Goal: Find contact information: Find contact information

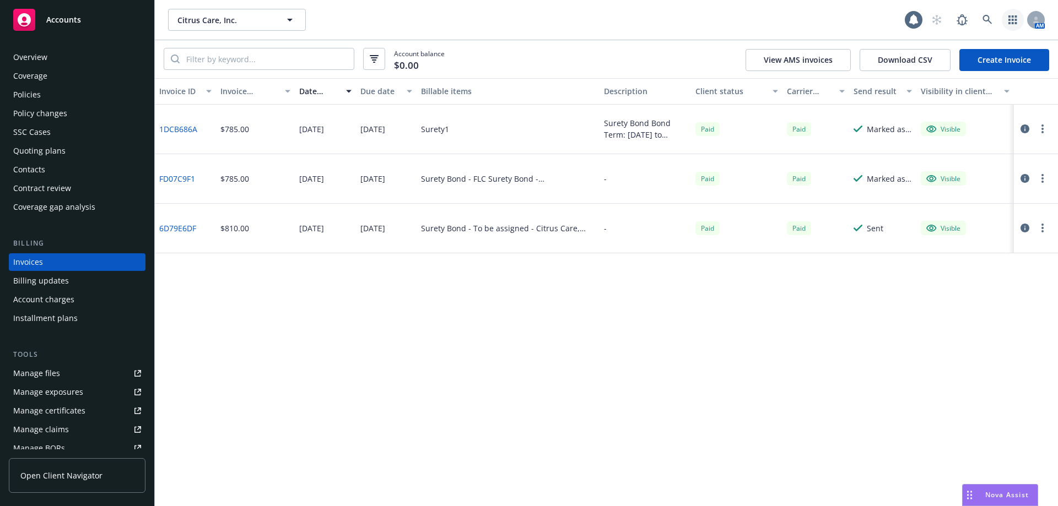
click at [1012, 17] on icon "button" at bounding box center [1013, 19] width 8 height 9
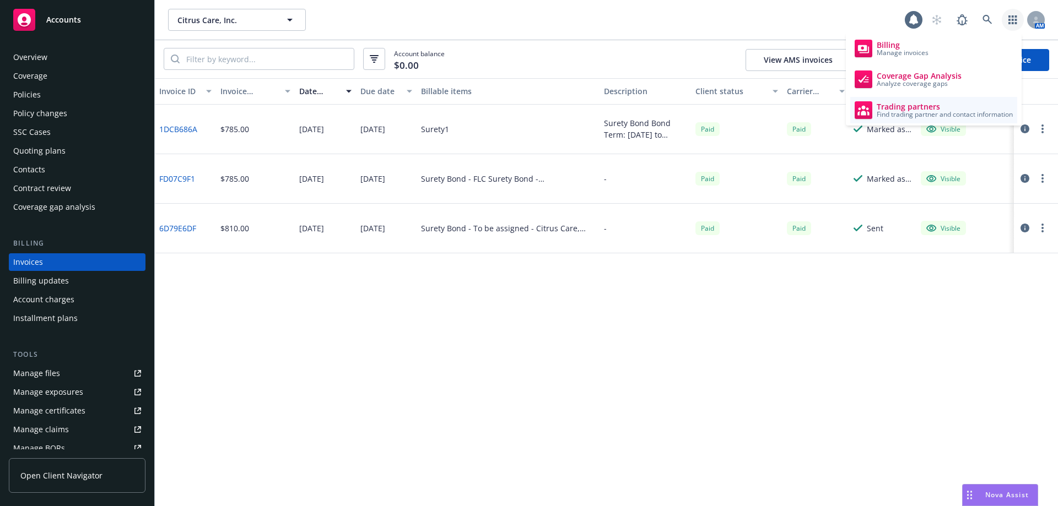
click at [888, 117] on span "Find trading partner and contact information" at bounding box center [945, 114] width 136 height 7
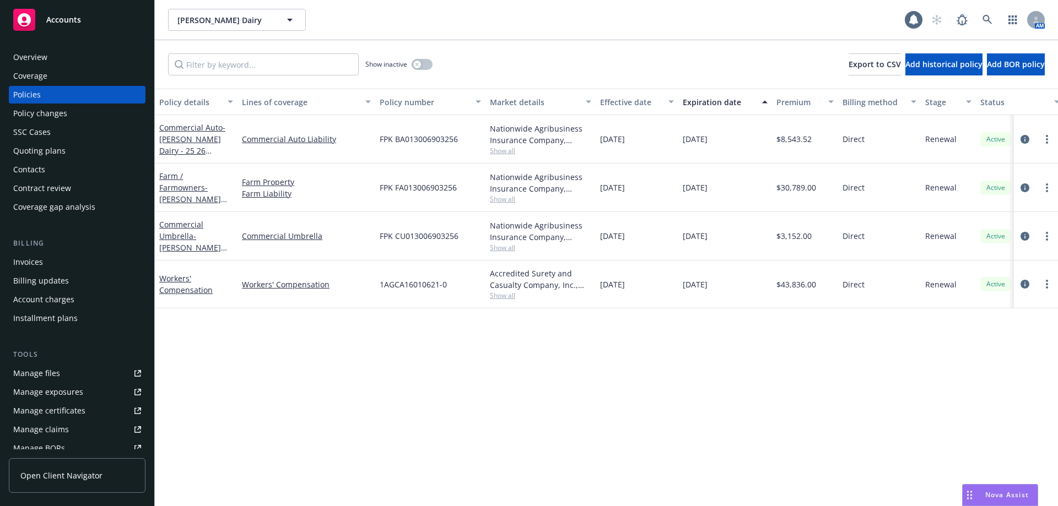
click at [30, 159] on div "Quoting plans" at bounding box center [39, 151] width 52 height 18
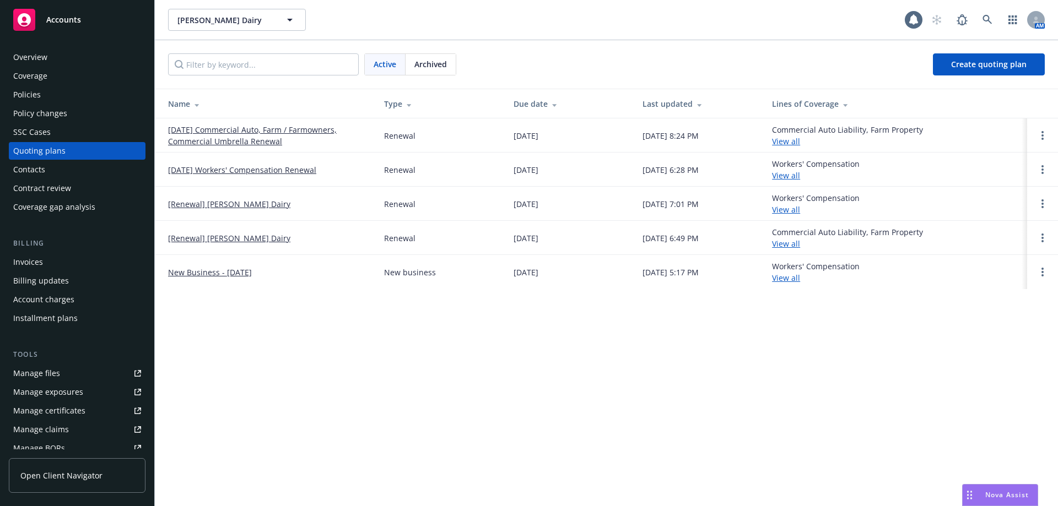
click at [31, 169] on div "Contacts" at bounding box center [29, 170] width 32 height 18
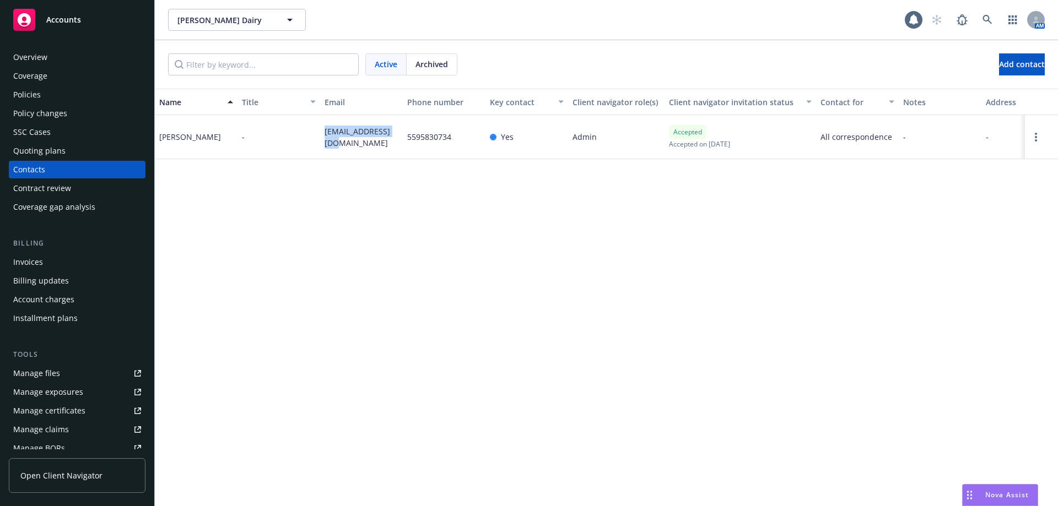
drag, startPoint x: 337, startPoint y: 148, endPoint x: 321, endPoint y: 132, distance: 22.2
click at [321, 132] on div "elsapcox@yahoo.com" at bounding box center [361, 137] width 83 height 44
copy span "elsapcox@yahoo.com"
click at [72, 116] on div "Policy changes" at bounding box center [77, 114] width 128 height 18
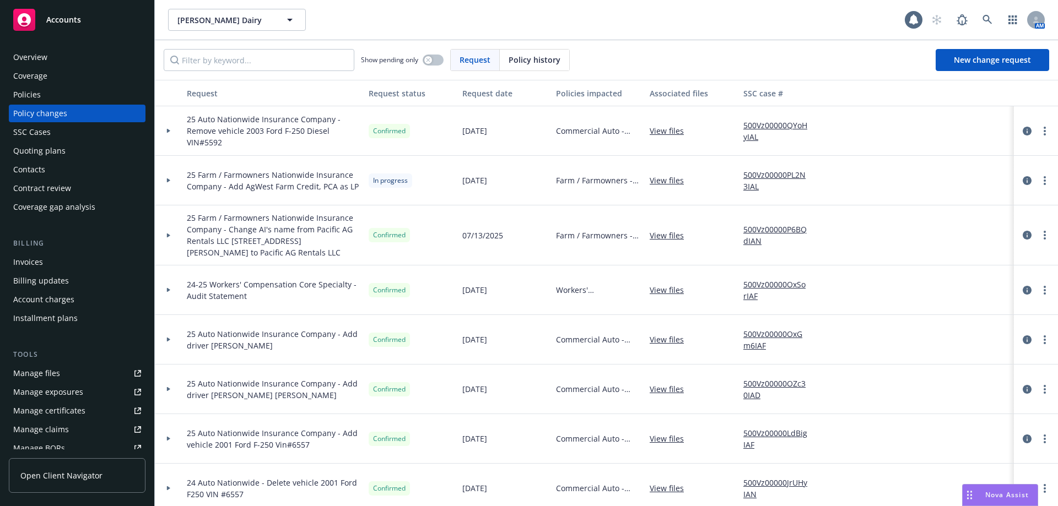
click at [1018, 136] on div at bounding box center [1035, 131] width 35 height 13
click at [1023, 134] on icon "circleInformation" at bounding box center [1027, 131] width 9 height 9
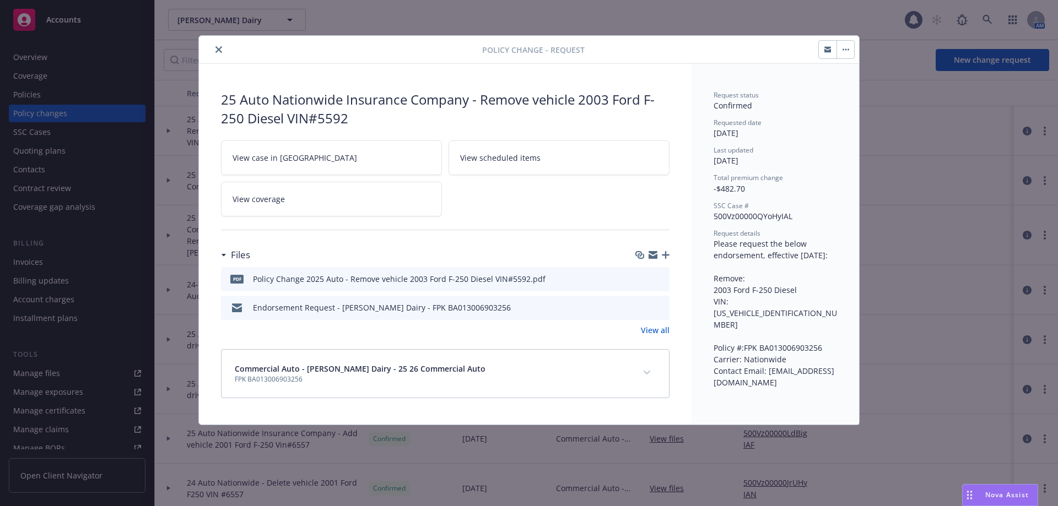
click at [826, 48] on icon "button" at bounding box center [827, 49] width 7 height 7
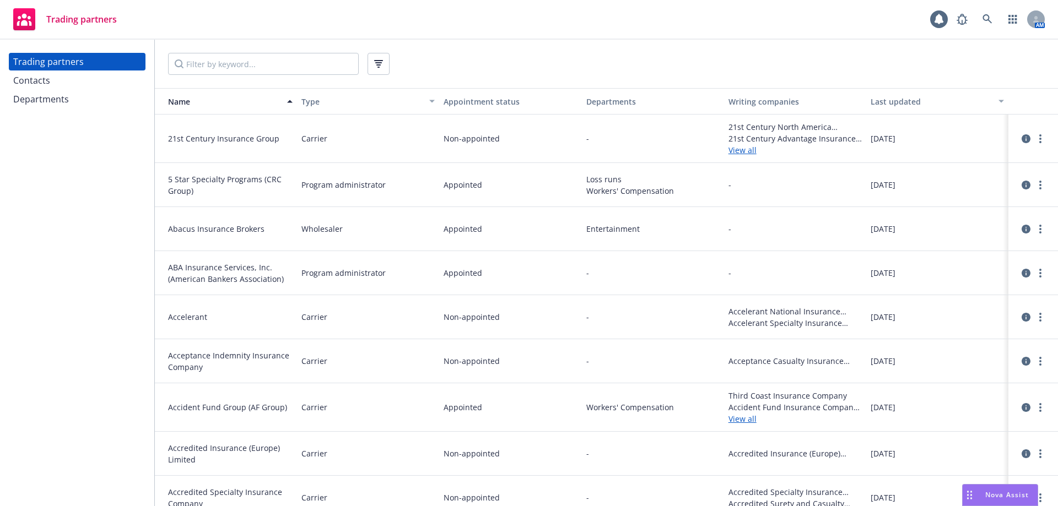
click at [29, 80] on div "Contacts" at bounding box center [31, 81] width 37 height 18
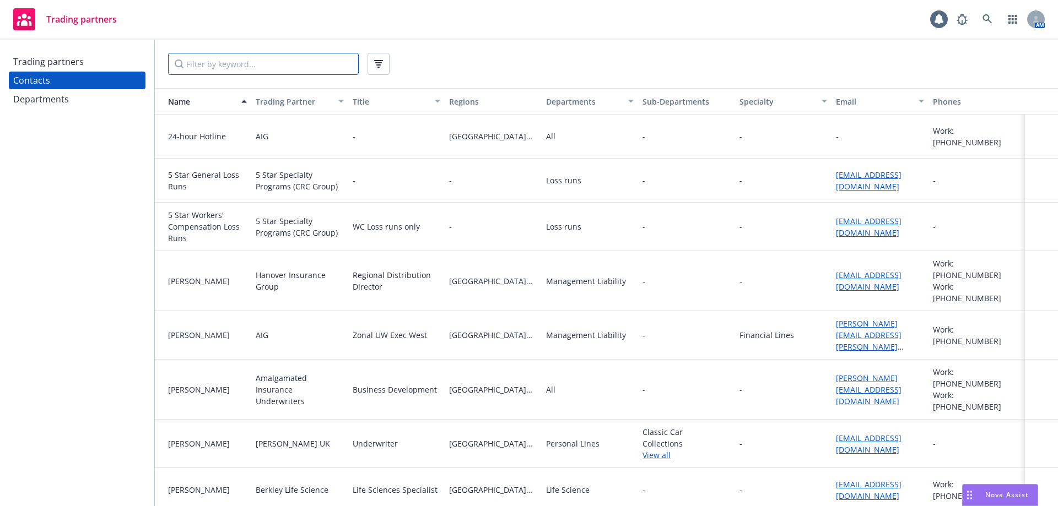
click at [252, 66] on input "Filter by keyword..." at bounding box center [263, 64] width 191 height 22
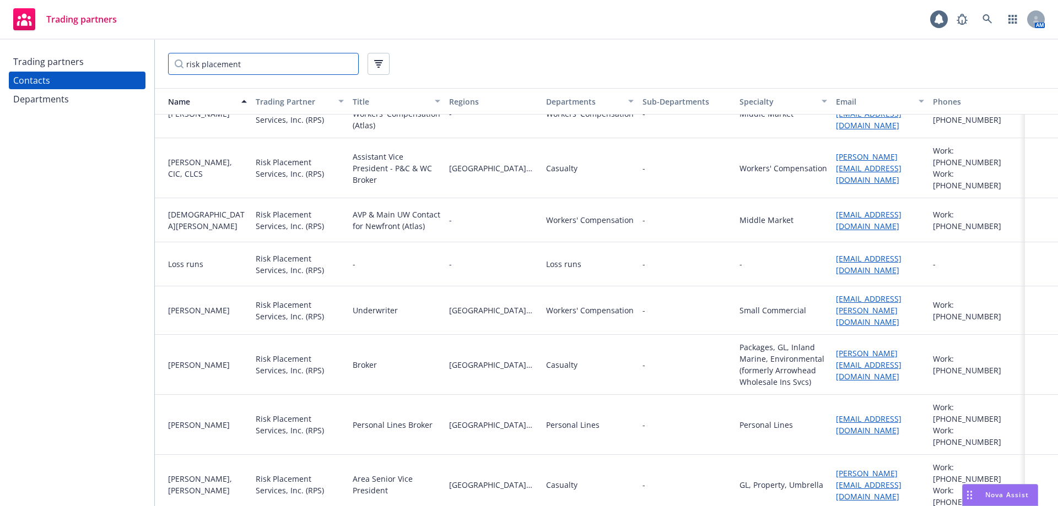
scroll to position [93, 0]
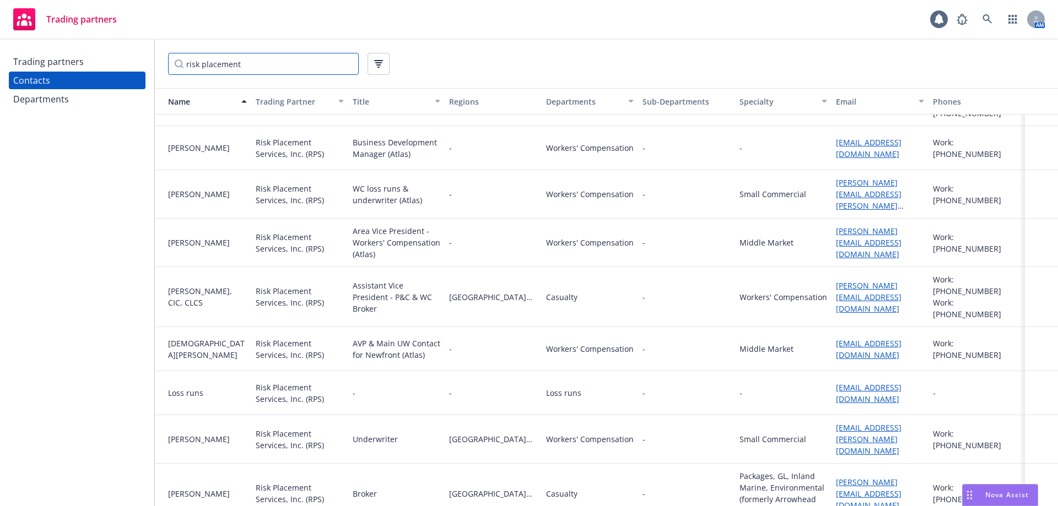
type input "risk placement"
click at [1012, 17] on icon "button" at bounding box center [1013, 19] width 9 height 9
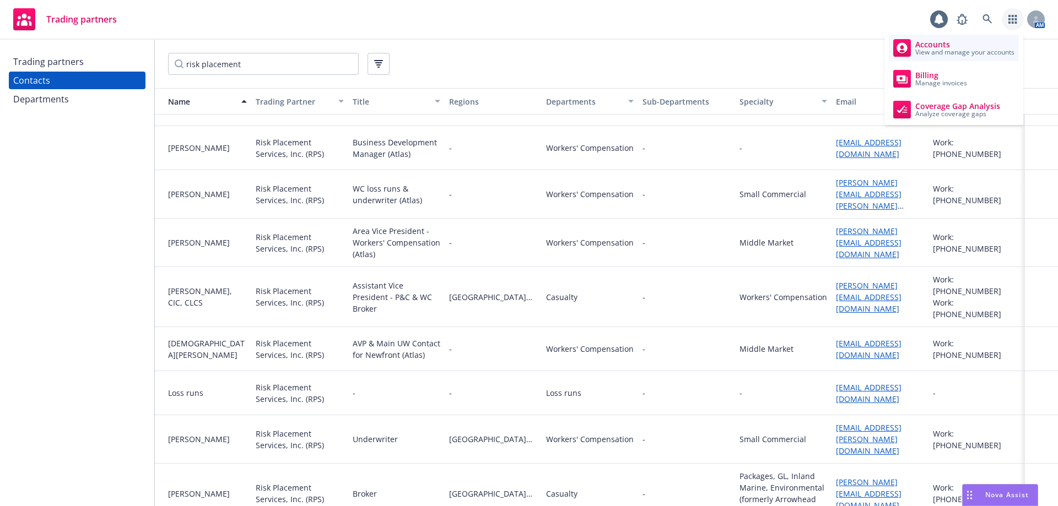
click at [950, 49] on span "View and manage your accounts" at bounding box center [964, 52] width 99 height 7
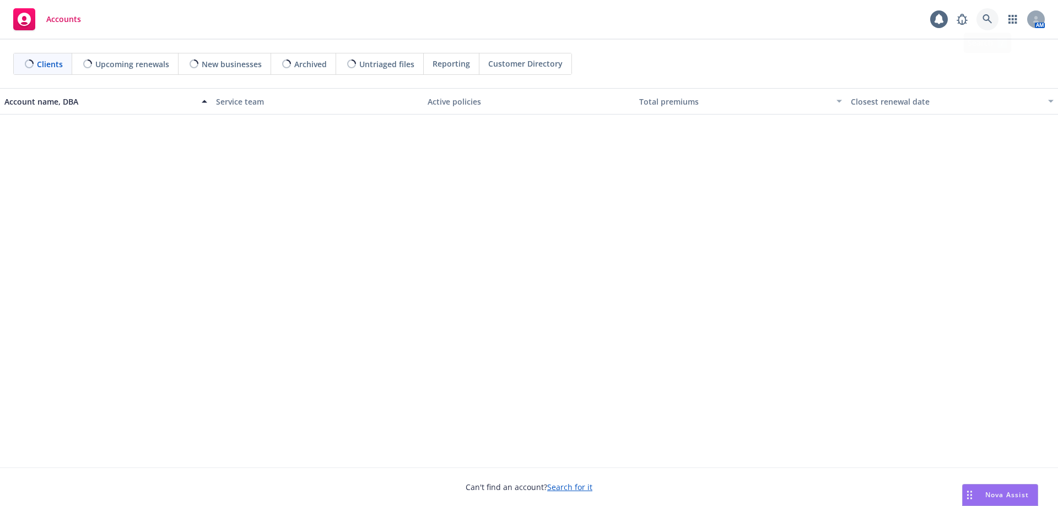
click at [986, 17] on icon at bounding box center [988, 19] width 10 height 10
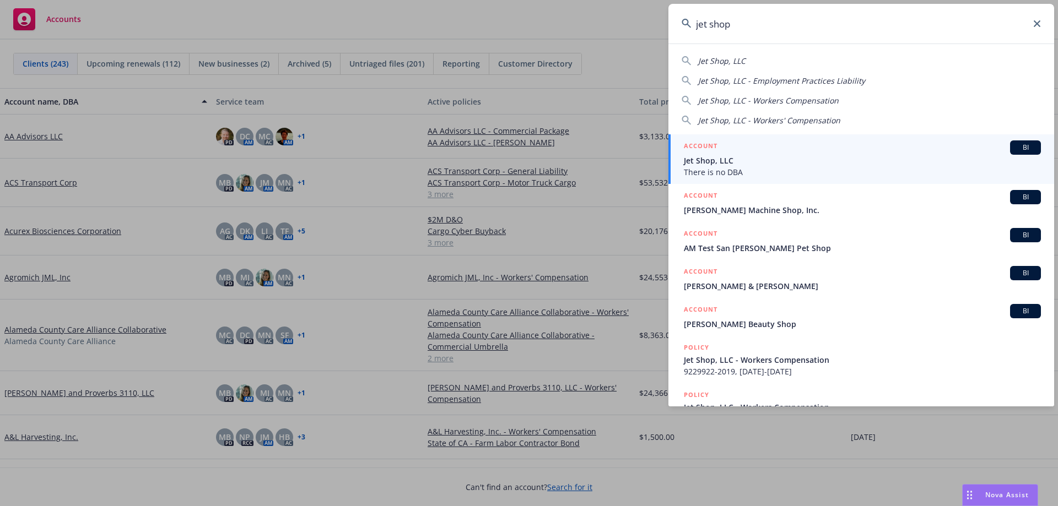
type input "jet shop"
click at [714, 161] on span "Jet Shop, LLC" at bounding box center [862, 161] width 357 height 12
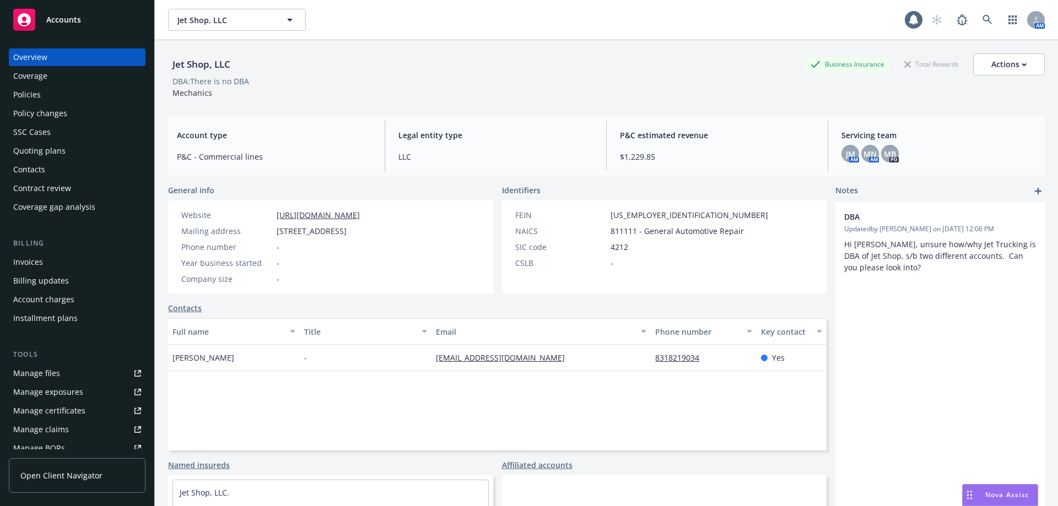
click at [74, 90] on div "Policies" at bounding box center [77, 95] width 128 height 18
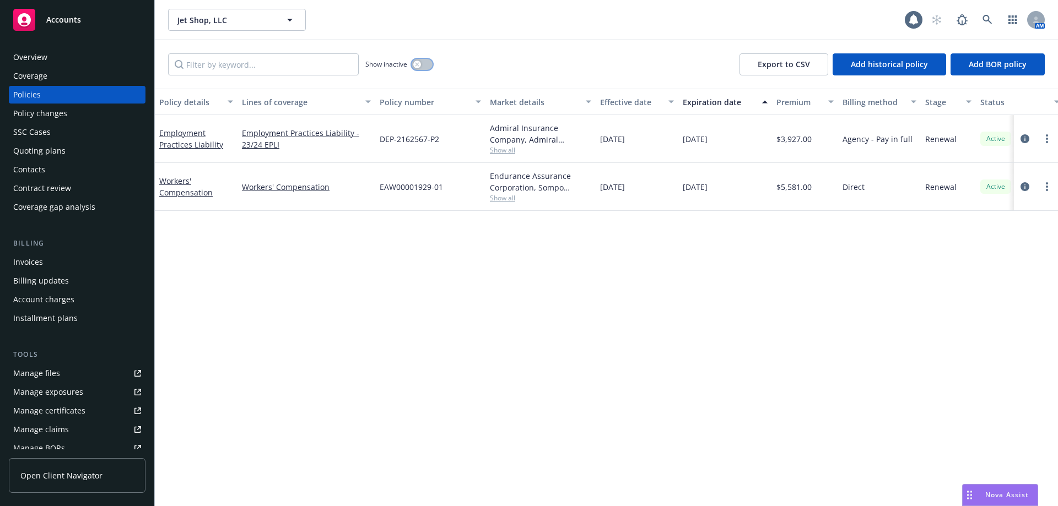
click at [414, 63] on div "button" at bounding box center [417, 65] width 8 height 8
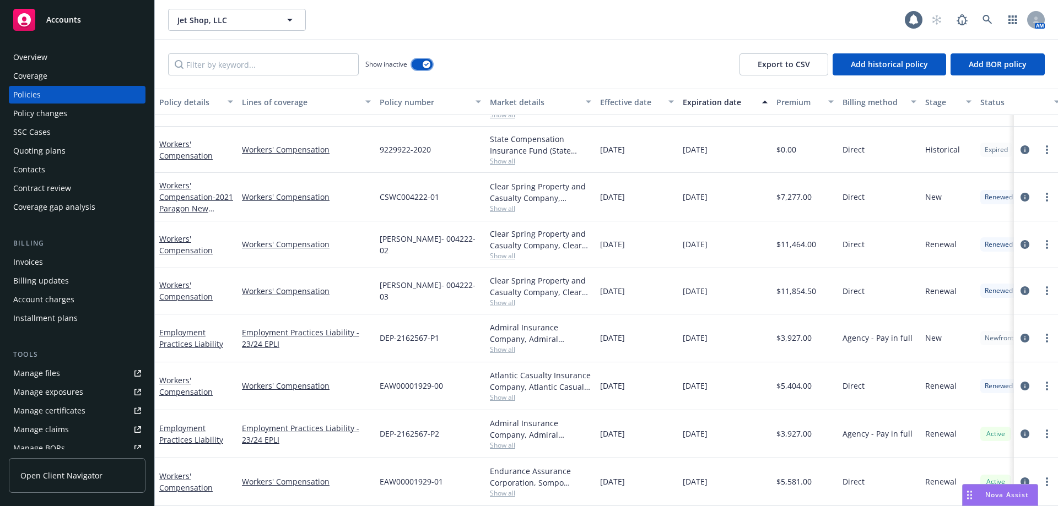
scroll to position [132, 0]
drag, startPoint x: 646, startPoint y: 382, endPoint x: 602, endPoint y: 382, distance: 44.1
click at [602, 382] on div "07/30/2024" at bounding box center [637, 387] width 83 height 48
click at [427, 370] on div "EAW00001929-00" at bounding box center [430, 387] width 110 height 48
drag, startPoint x: 447, startPoint y: 380, endPoint x: 379, endPoint y: 381, distance: 68.3
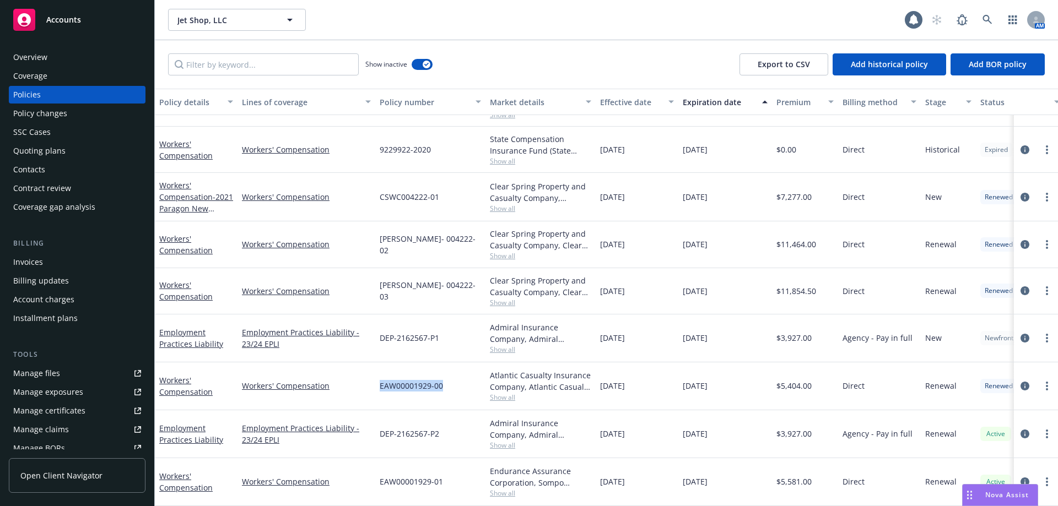
click at [379, 381] on div "EAW00001929-00" at bounding box center [430, 387] width 110 height 48
click at [457, 315] on div "DEP-2162567-P1" at bounding box center [430, 339] width 110 height 48
click at [448, 379] on div "EAW00001929-00" at bounding box center [430, 387] width 110 height 48
click at [183, 382] on link "Workers' Compensation" at bounding box center [185, 386] width 53 height 22
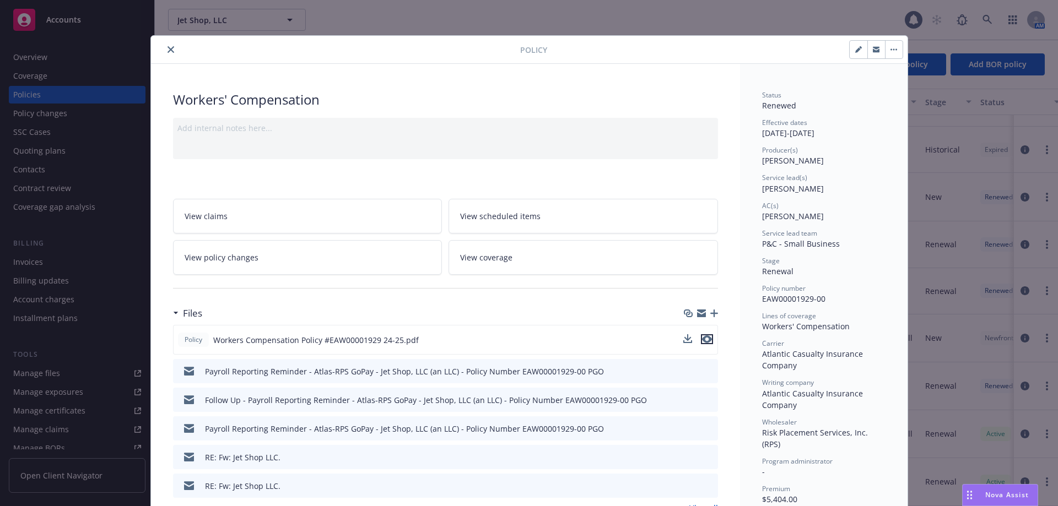
click at [706, 339] on icon "preview file" at bounding box center [707, 340] width 10 height 8
click at [702, 341] on icon "preview file" at bounding box center [707, 340] width 10 height 8
click at [684, 342] on icon "download file" at bounding box center [688, 339] width 9 height 9
click at [168, 48] on icon "close" at bounding box center [171, 49] width 7 height 7
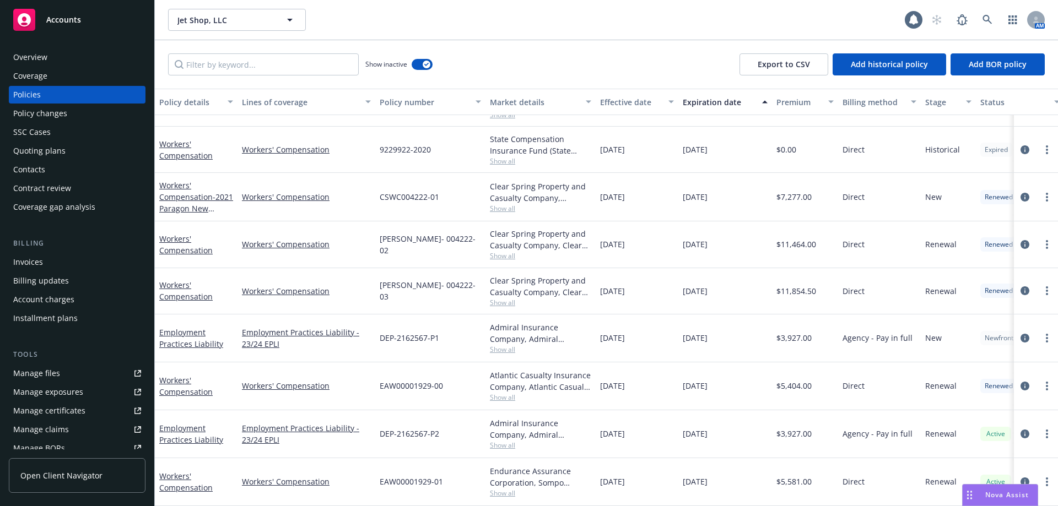
scroll to position [132, 0]
click at [186, 480] on link "Workers' Compensation" at bounding box center [185, 482] width 53 height 22
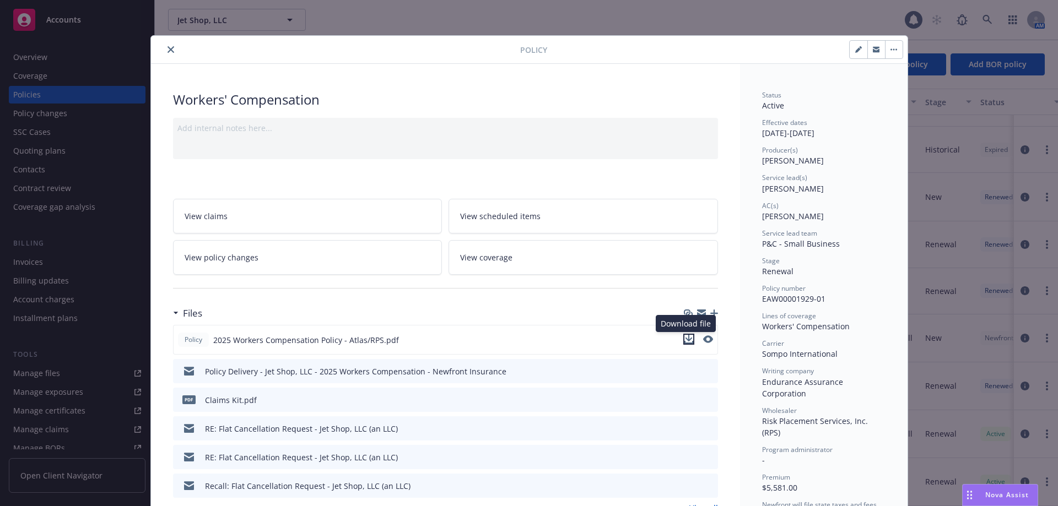
click at [687, 342] on icon "download file" at bounding box center [688, 339] width 9 height 9
click at [176, 48] on div at bounding box center [337, 49] width 365 height 13
click at [172, 48] on button "close" at bounding box center [170, 49] width 13 height 13
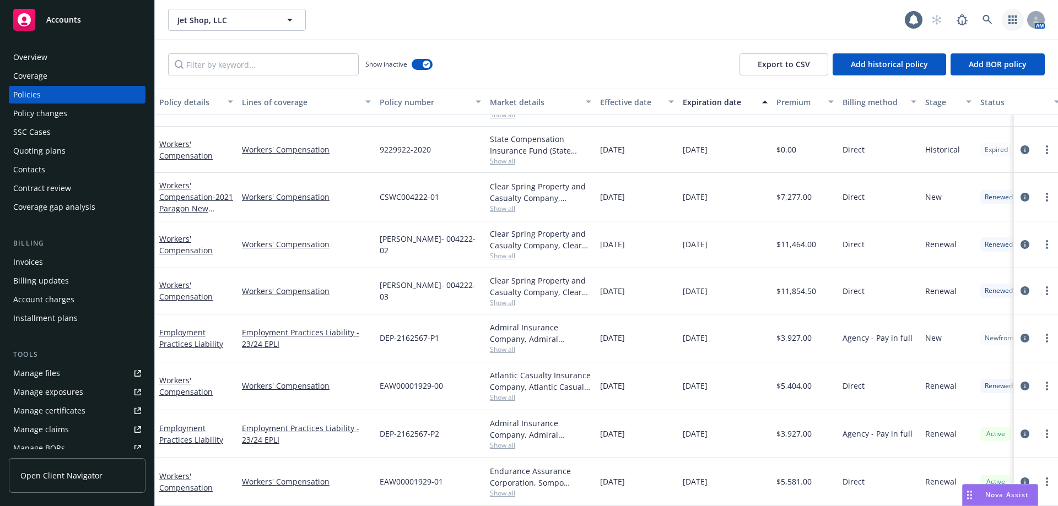
click at [1014, 24] on link "button" at bounding box center [1013, 20] width 22 height 22
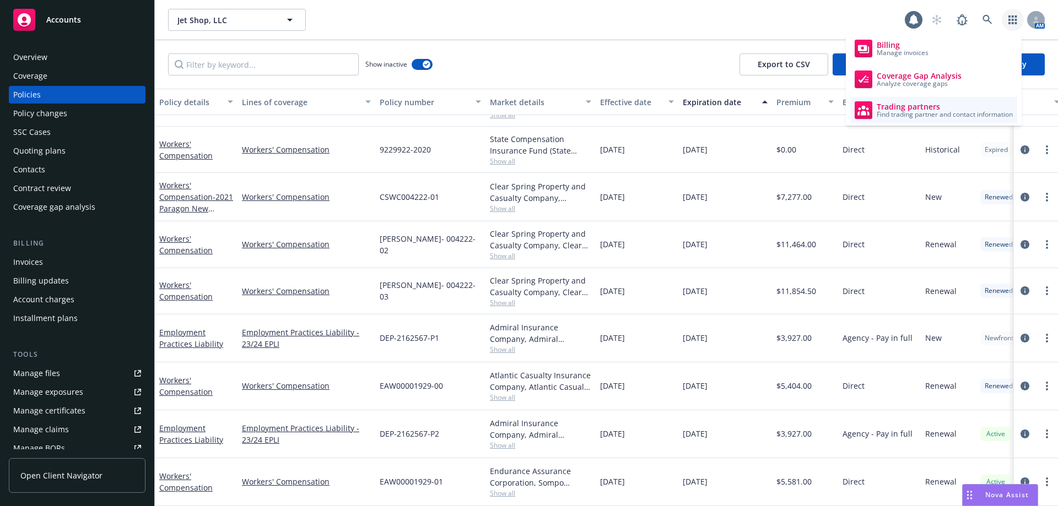
click at [932, 106] on span "Trading partners" at bounding box center [945, 107] width 136 height 9
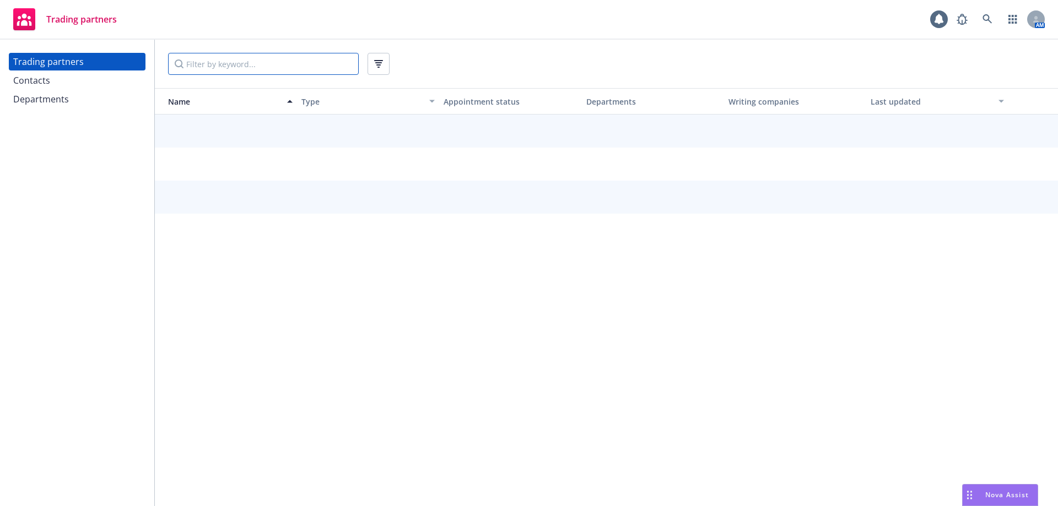
click at [265, 67] on input "Filter by keyword..." at bounding box center [263, 64] width 191 height 22
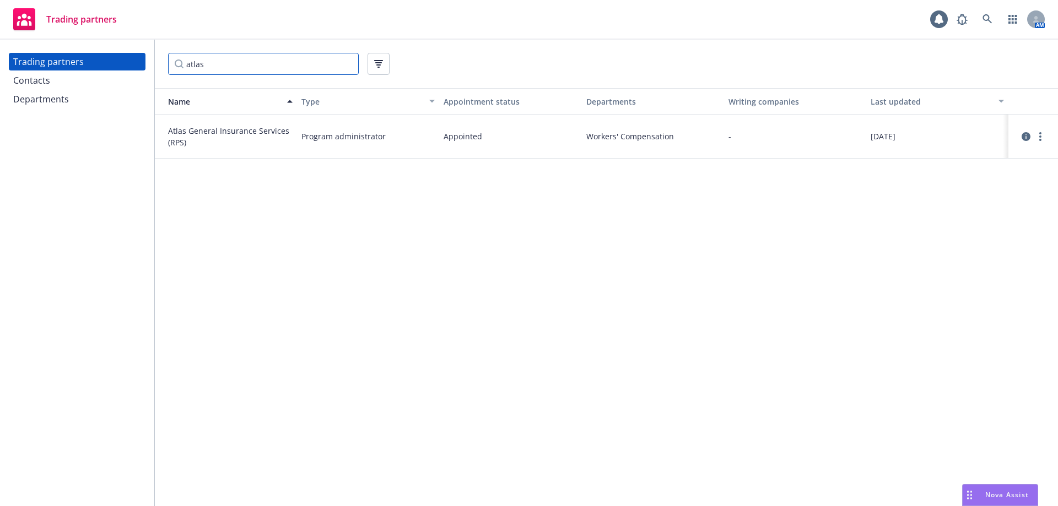
type input "atlas"
click at [70, 83] on div "Contacts" at bounding box center [77, 81] width 128 height 18
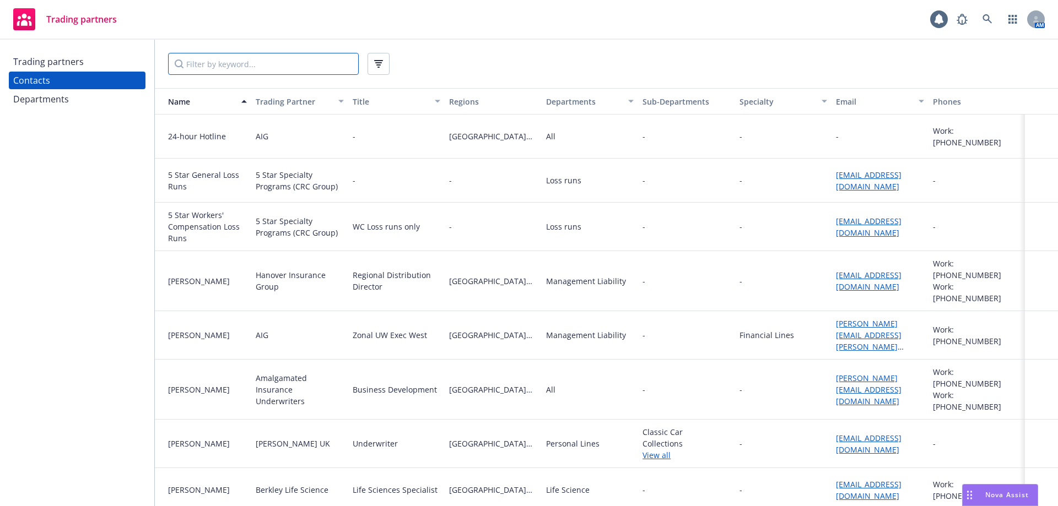
click at [272, 61] on input "Filter by keyword..." at bounding box center [263, 64] width 191 height 22
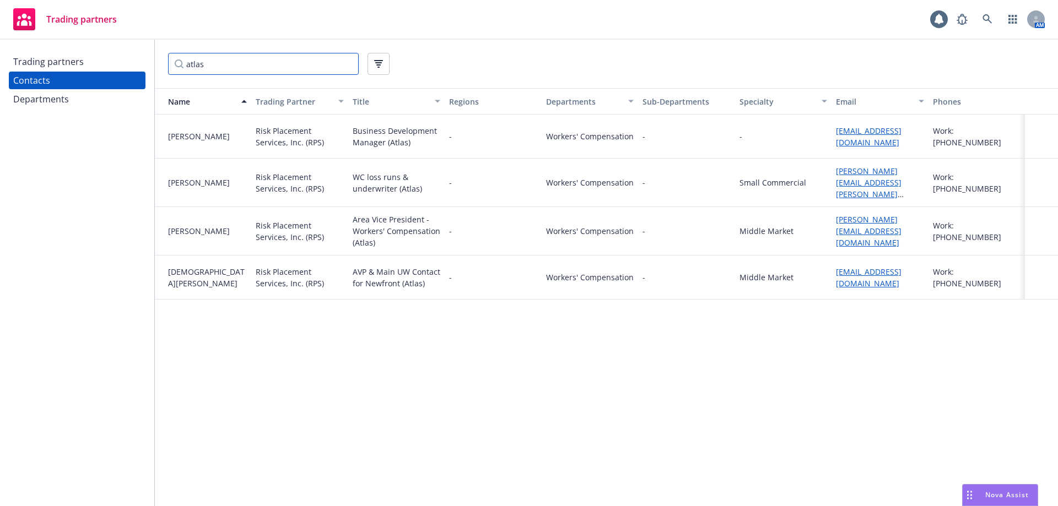
drag, startPoint x: 241, startPoint y: 68, endPoint x: 177, endPoint y: 64, distance: 63.5
click at [177, 64] on input "atlas" at bounding box center [263, 64] width 191 height 22
type input "atlas"
